Goal: Check status: Check status

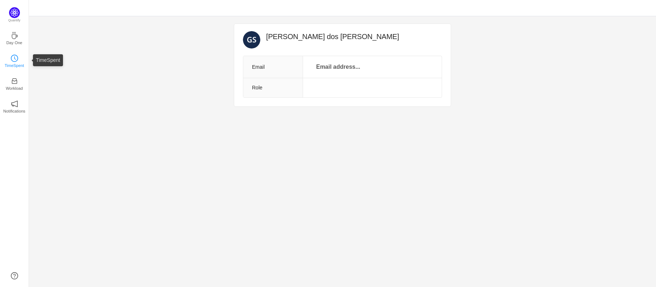
click at [11, 57] on link "TimeSpent" at bounding box center [14, 60] width 7 height 7
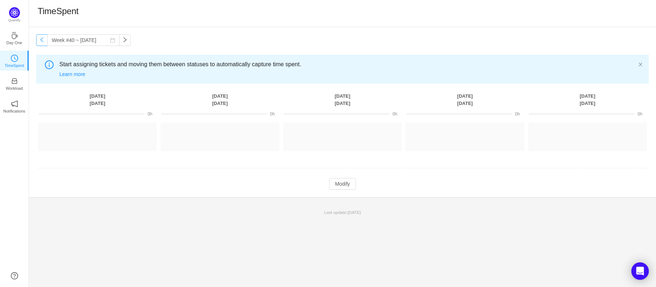
click at [45, 42] on button "button" at bounding box center [42, 40] width 12 height 12
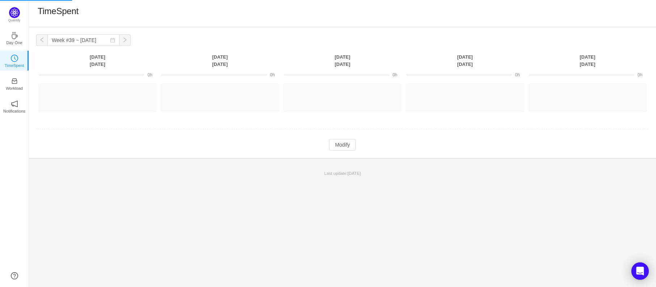
click at [45, 42] on button "button" at bounding box center [42, 40] width 12 height 12
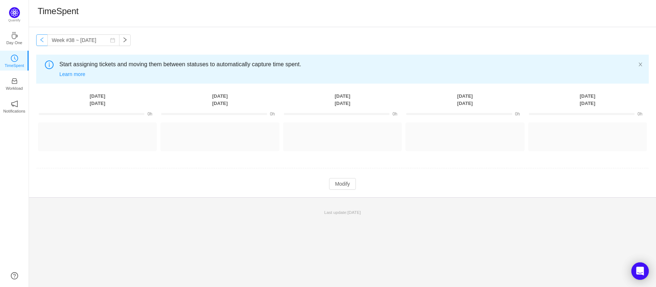
click at [45, 42] on button "button" at bounding box center [42, 40] width 12 height 12
click at [119, 42] on button "button" at bounding box center [125, 40] width 12 height 12
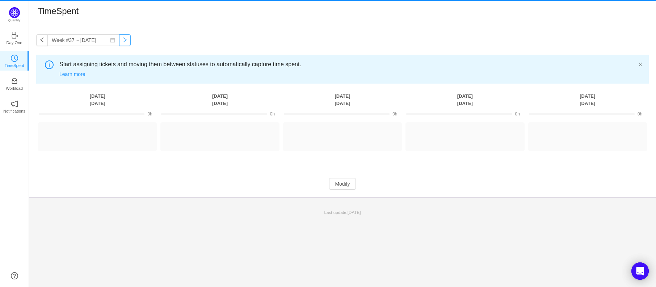
click at [119, 42] on button "button" at bounding box center [125, 40] width 12 height 12
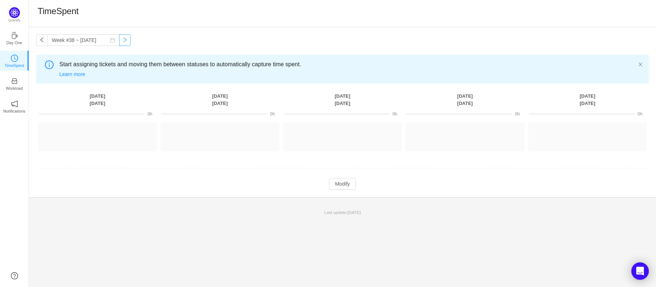
click at [119, 42] on button "button" at bounding box center [125, 40] width 12 height 12
type input "Week #40 ~ Sep 29"
